Goal: Information Seeking & Learning: Learn about a topic

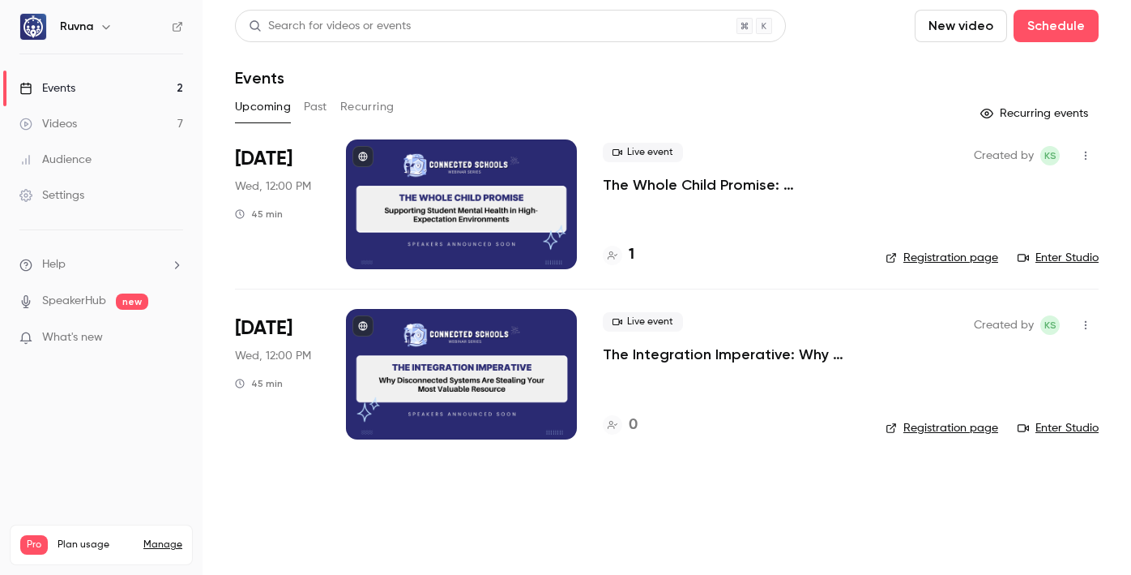
click at [160, 114] on link "Videos 7" at bounding box center [101, 124] width 203 height 36
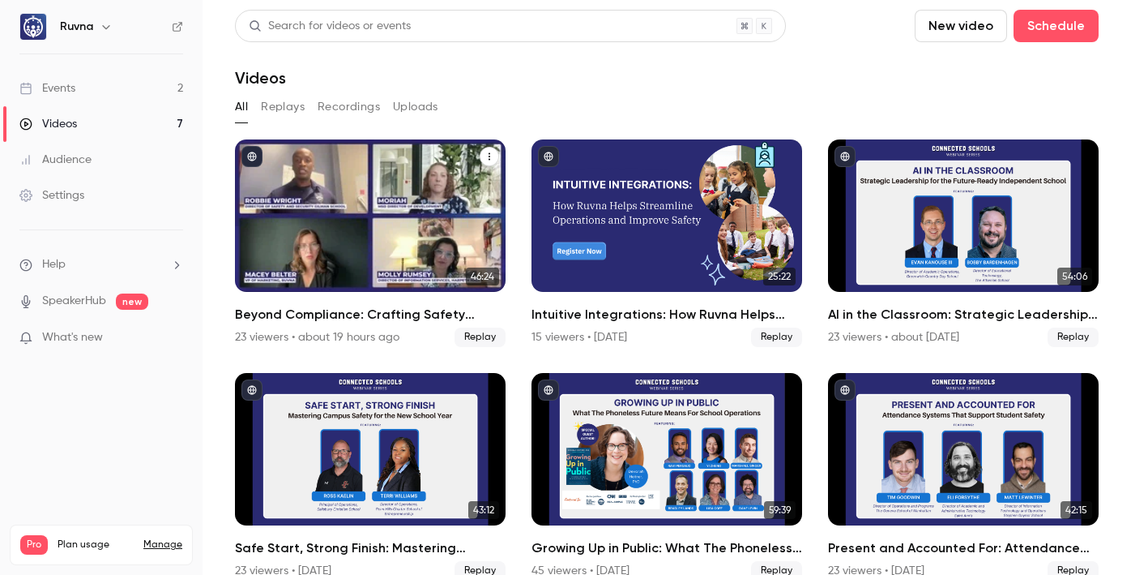
click at [374, 307] on h2 "Beyond Compliance: Crafting Safety Protocols That Preserve School Culture" at bounding box center [370, 314] width 271 height 19
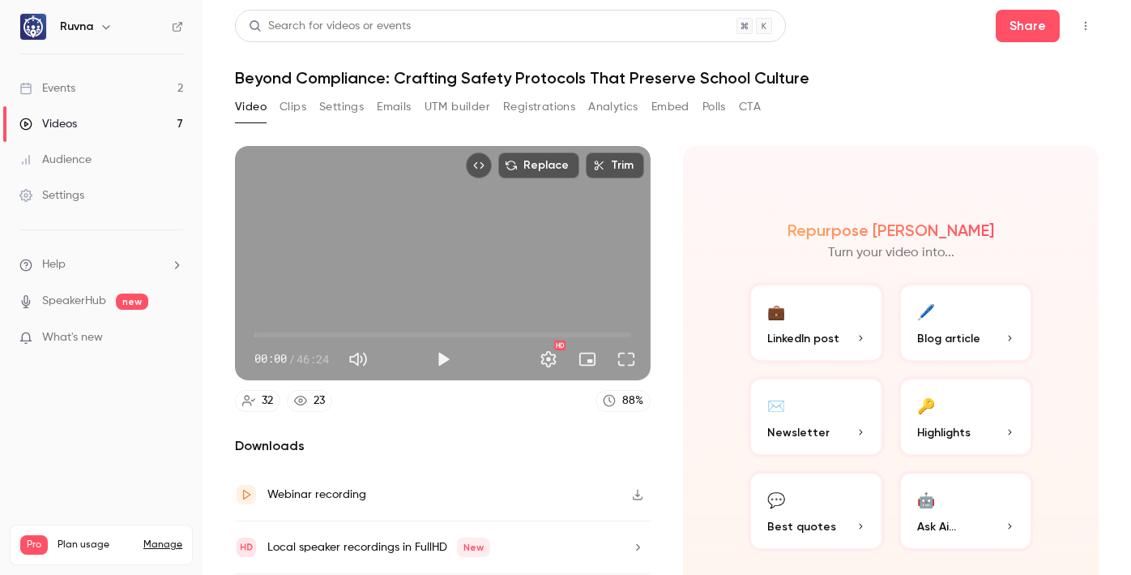
click at [515, 108] on button "Registrations" at bounding box center [539, 107] width 72 height 26
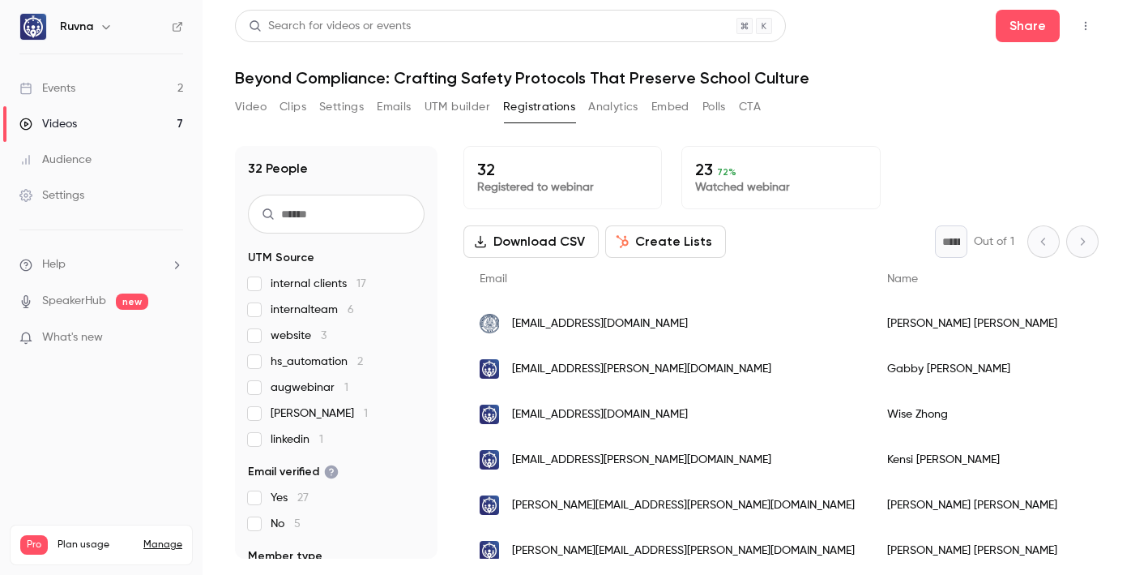
click at [450, 108] on button "UTM builder" at bounding box center [458, 107] width 66 height 26
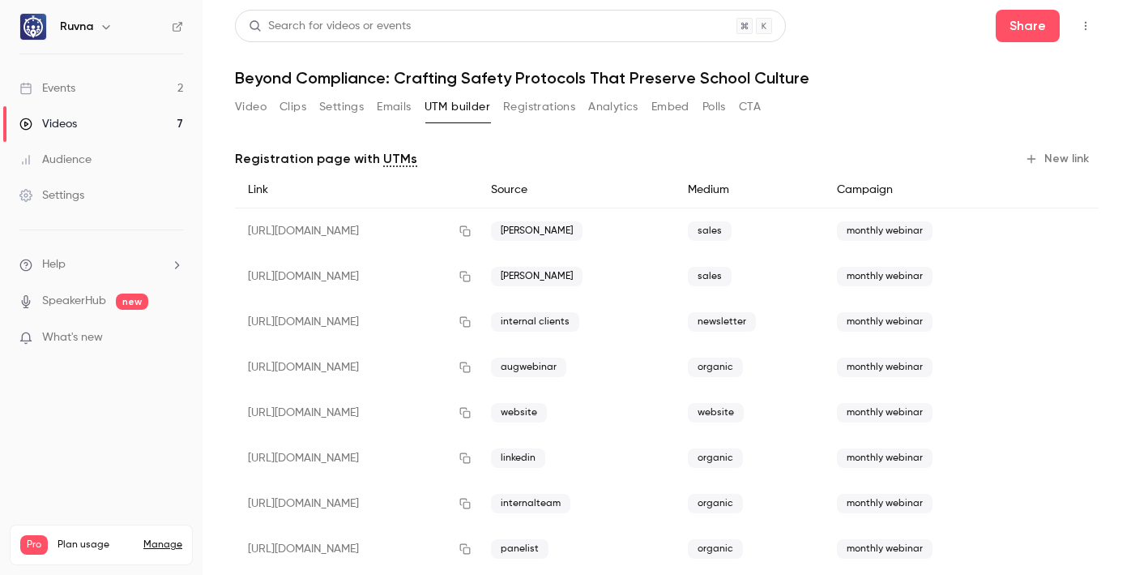
click at [250, 105] on button "Video" at bounding box center [251, 107] width 32 height 26
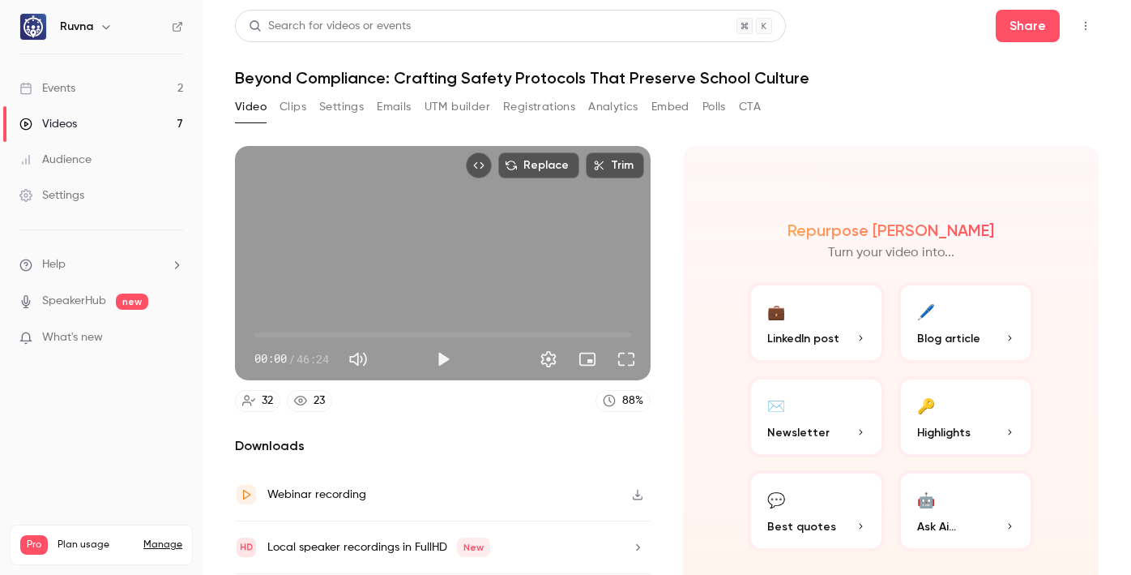
click at [299, 111] on button "Clips" at bounding box center [293, 107] width 27 height 26
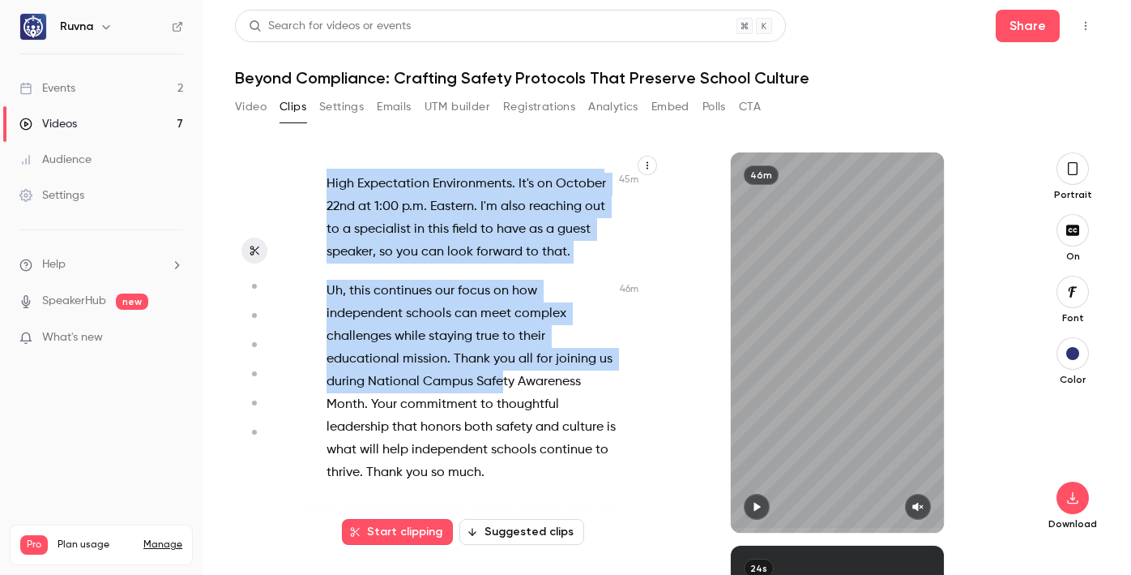
scroll to position [28003, 0]
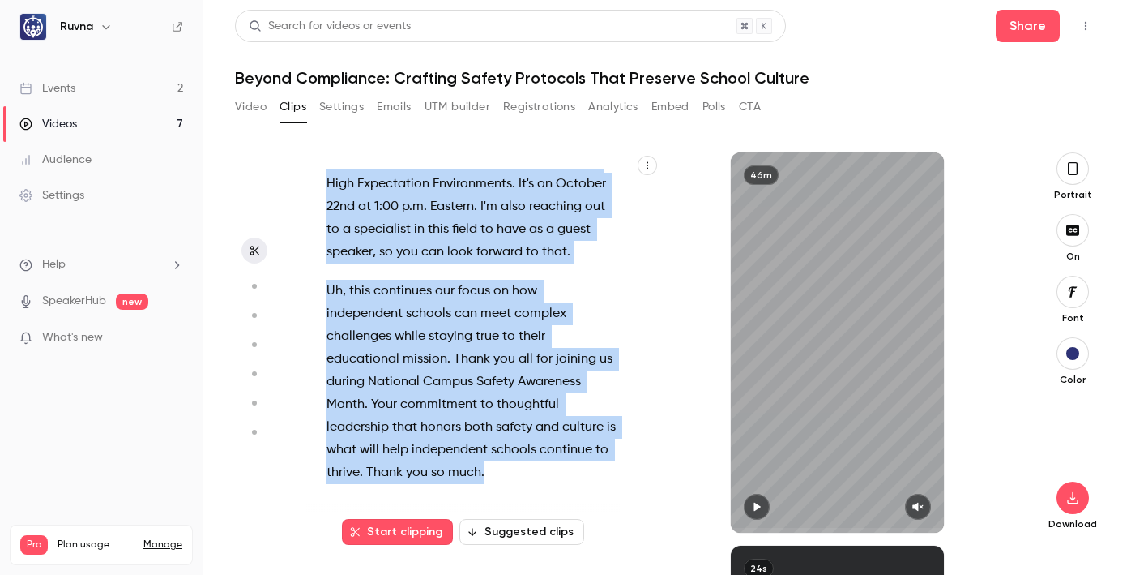
drag, startPoint x: 336, startPoint y: 188, endPoint x: 553, endPoint y: 493, distance: 373.7
click at [553, 493] on div "All right , we are live for the September webinar . Thank you all for joining u…" at bounding box center [479, 351] width 346 height 364
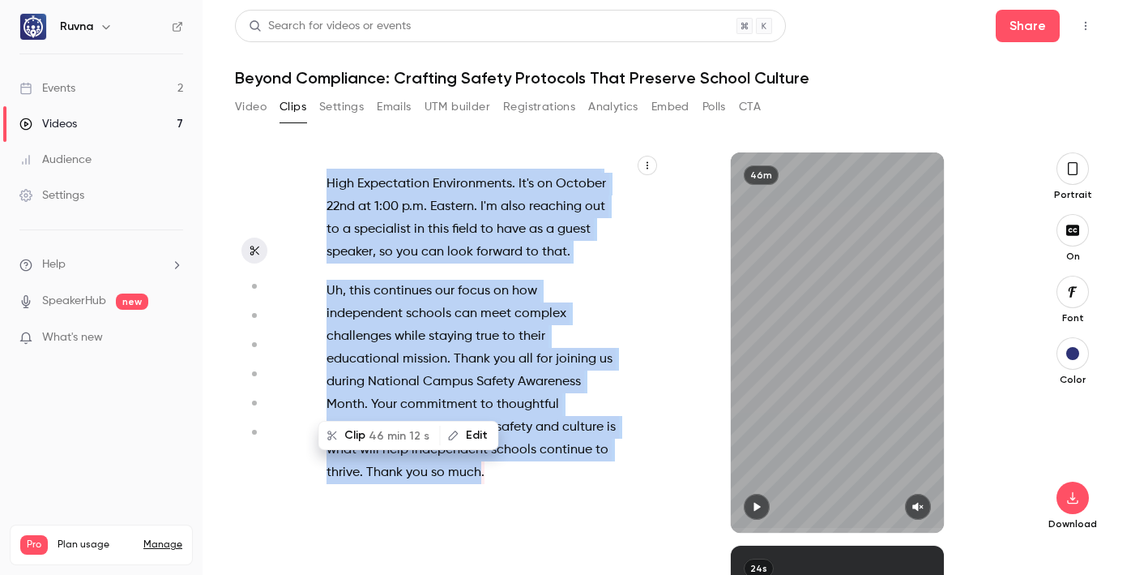
copy div "All right , we are live for the September webinar . Thank you all for joining u…"
